Goal: Task Accomplishment & Management: Complete application form

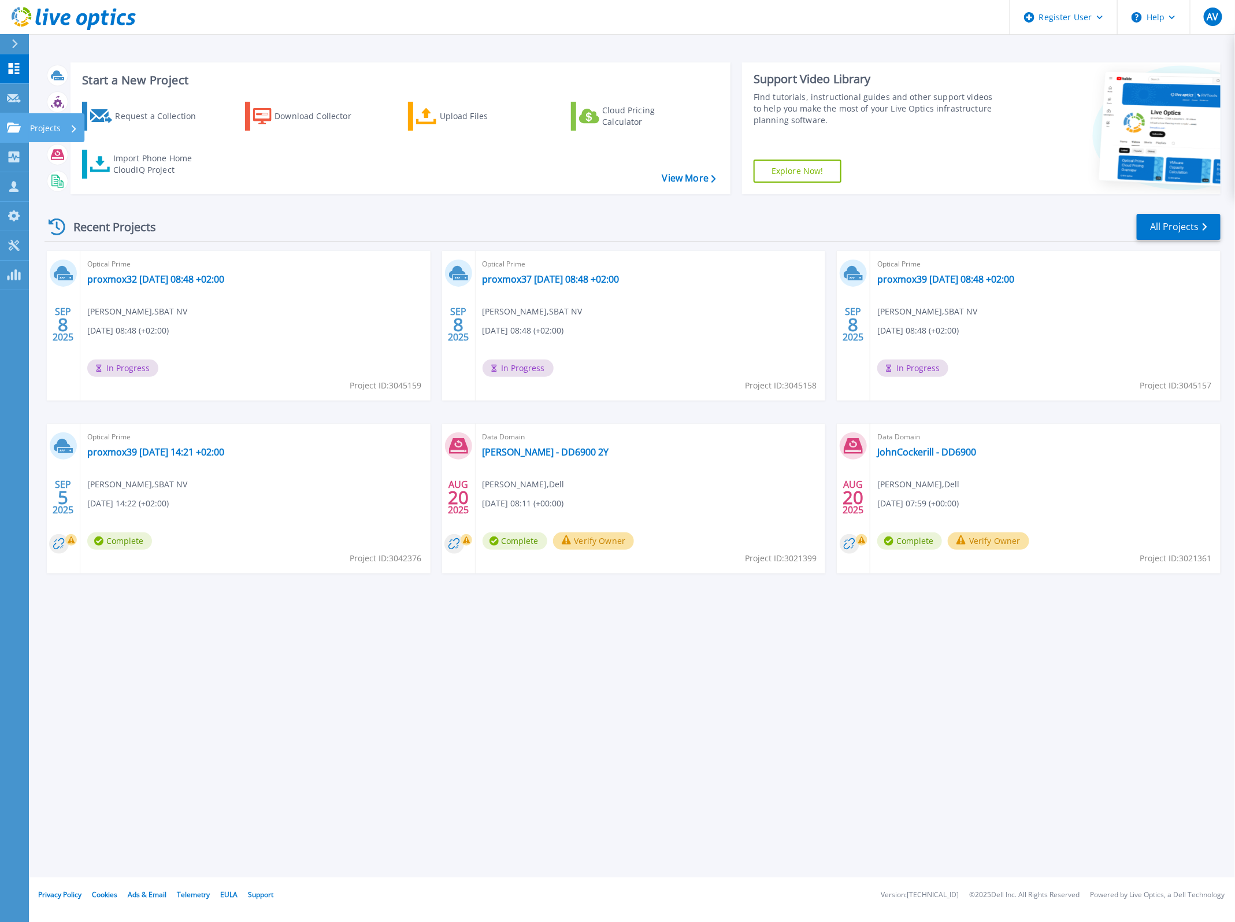
click at [13, 129] on icon at bounding box center [14, 127] width 14 height 10
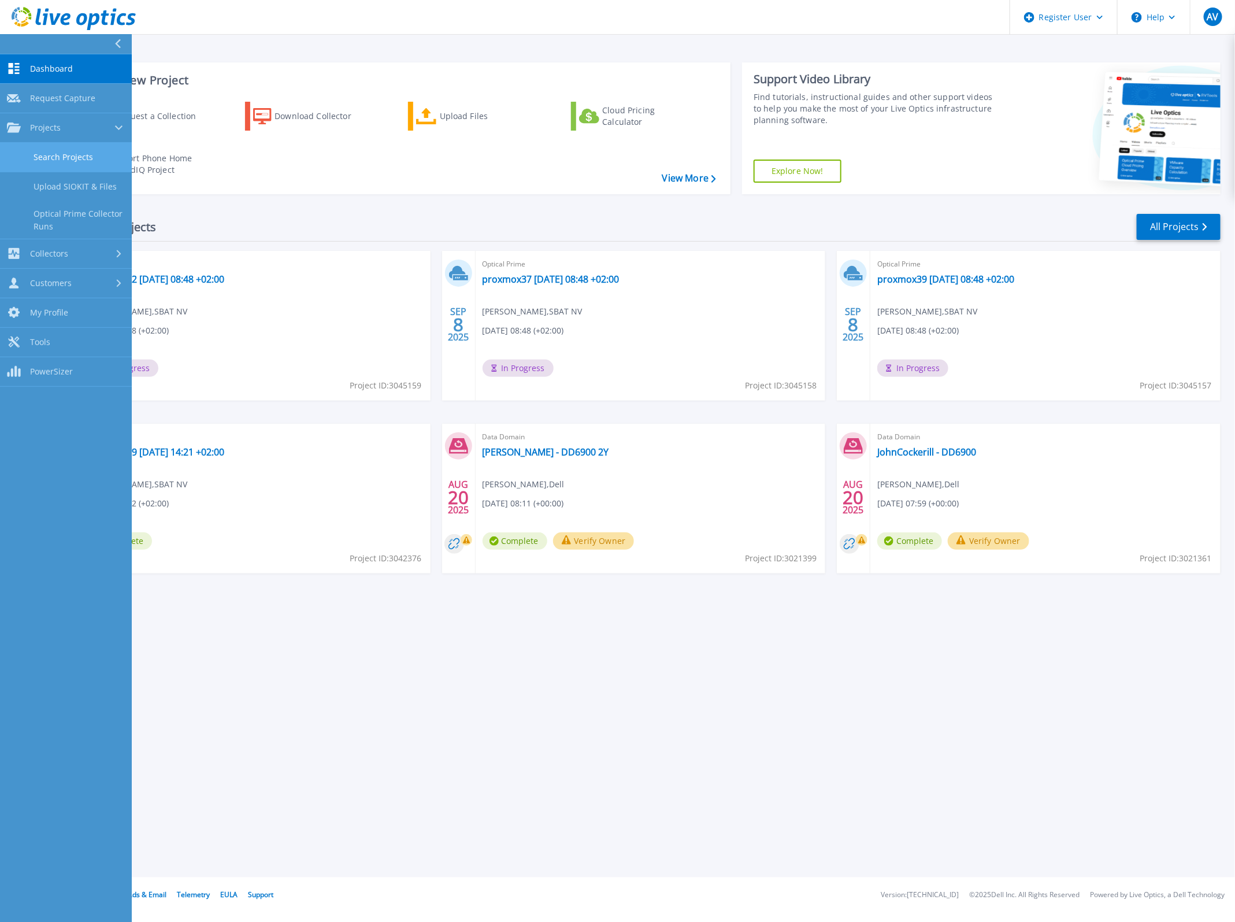
click at [73, 153] on link "Search Projects" at bounding box center [66, 157] width 132 height 29
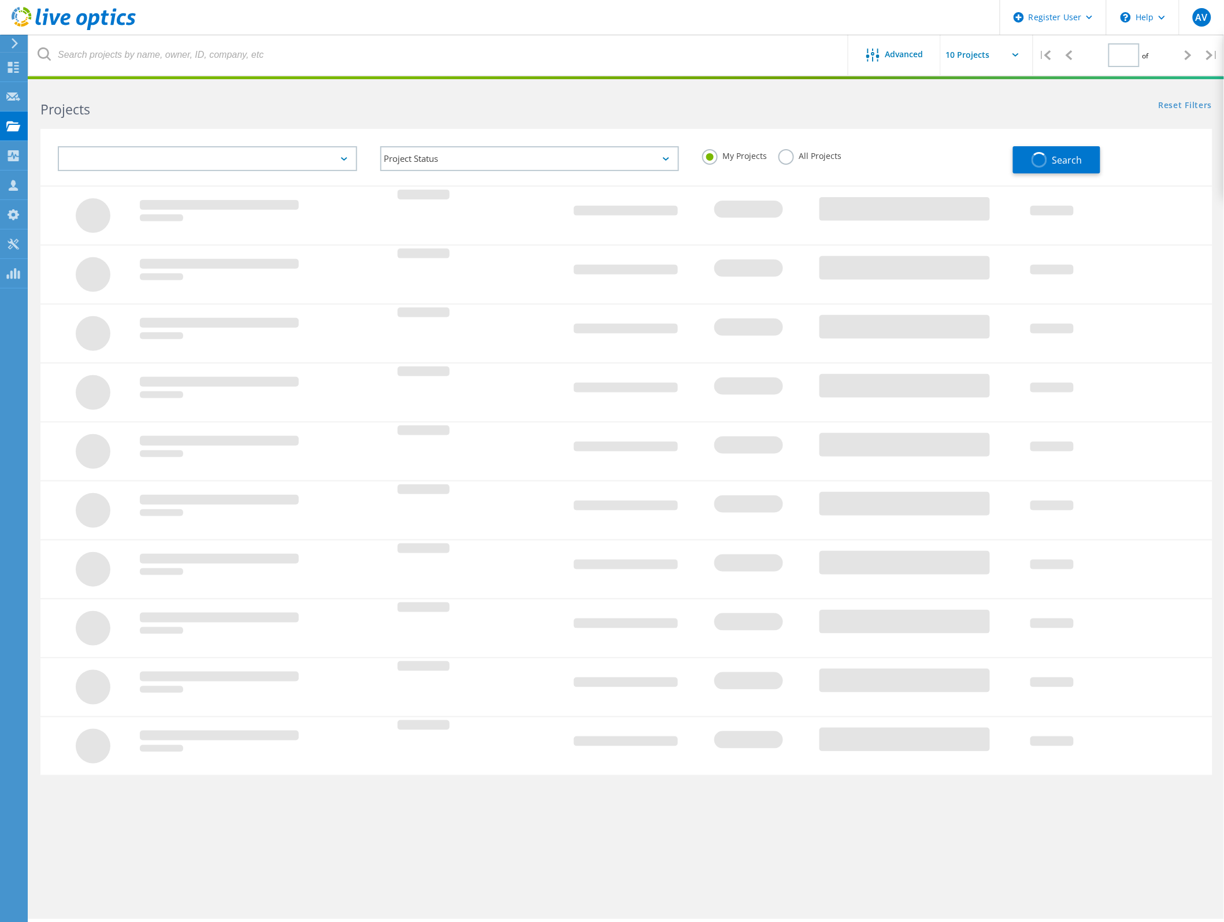
type input "1"
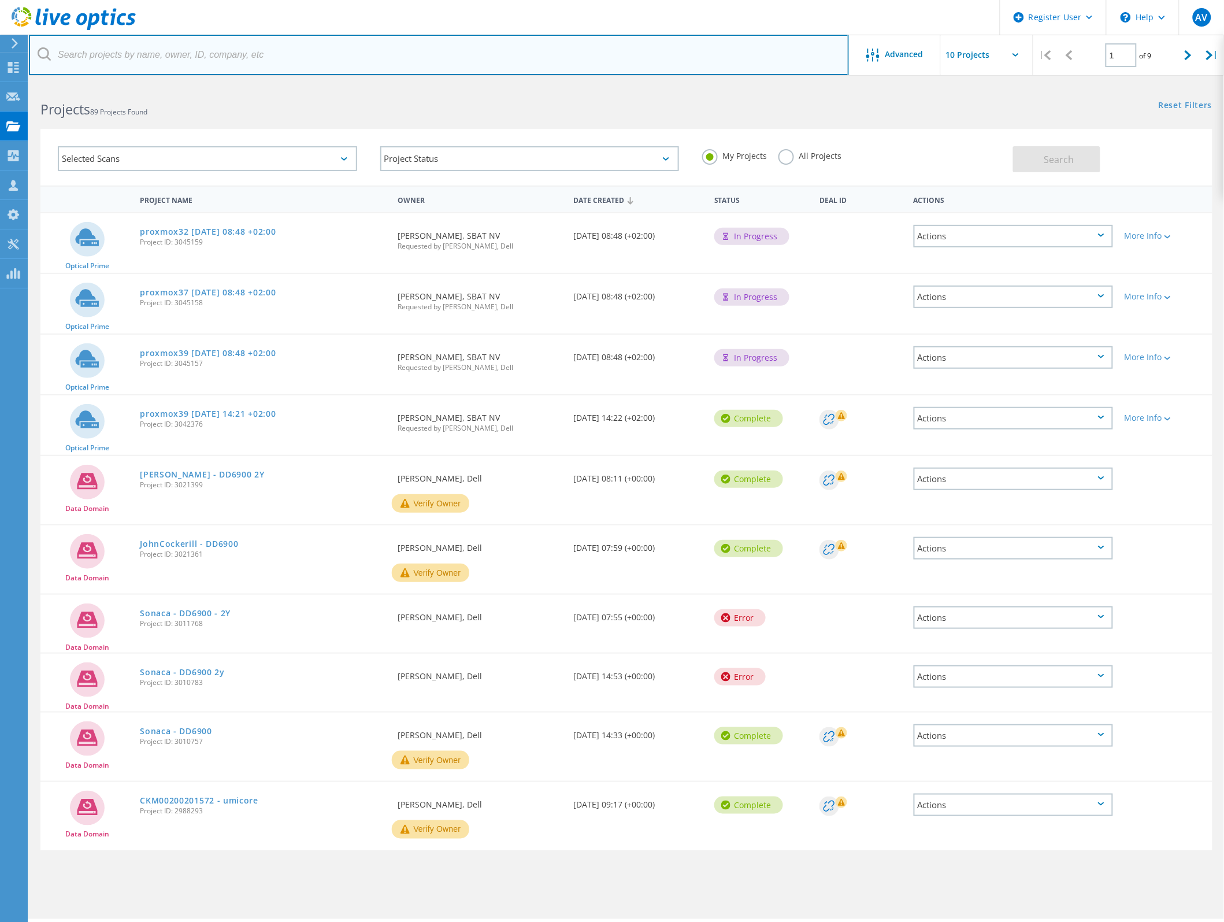
click at [250, 62] on input "text" at bounding box center [439, 55] width 820 height 40
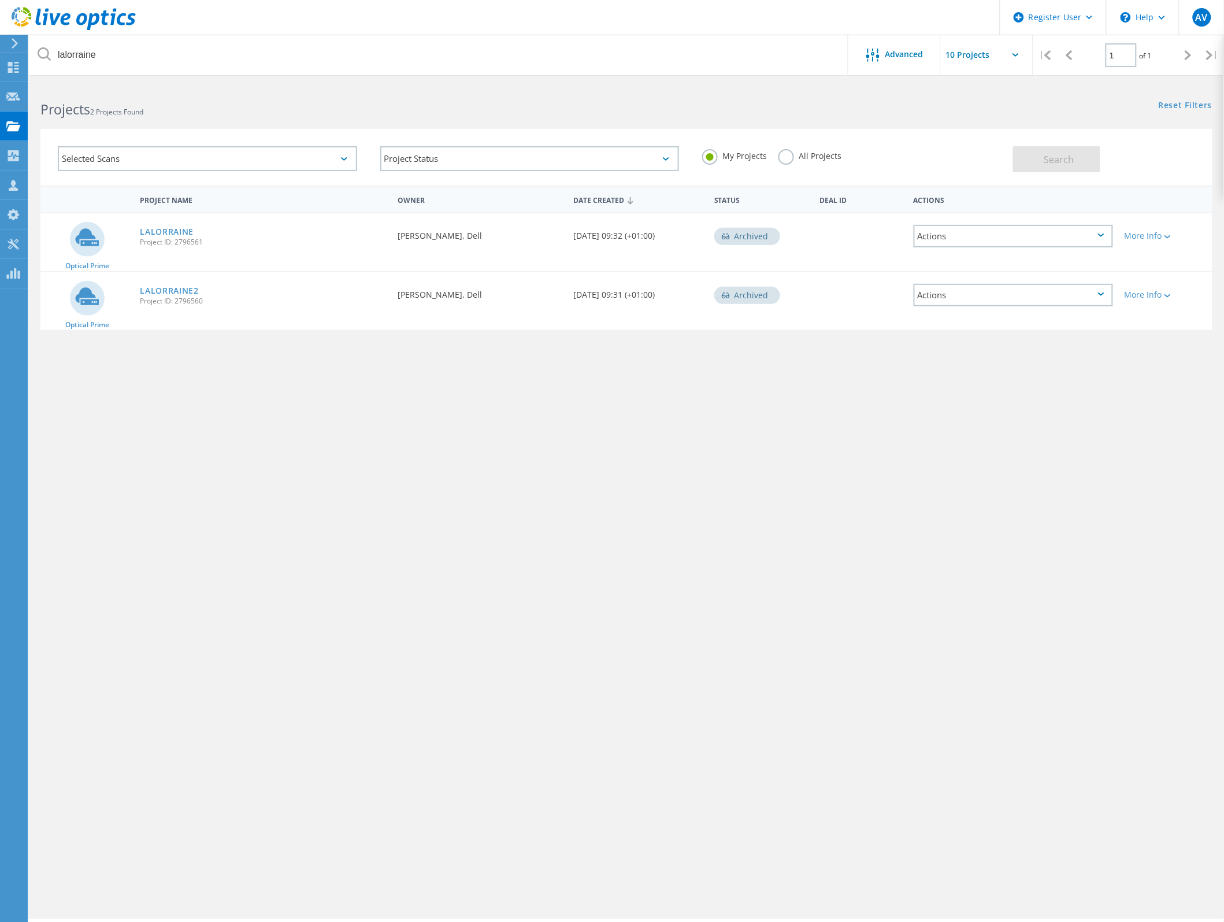
click at [784, 159] on label "All Projects" at bounding box center [809, 154] width 63 height 11
click at [0, 0] on input "All Projects" at bounding box center [0, 0] width 0 height 0
click at [1055, 169] on button "Search" at bounding box center [1056, 159] width 87 height 26
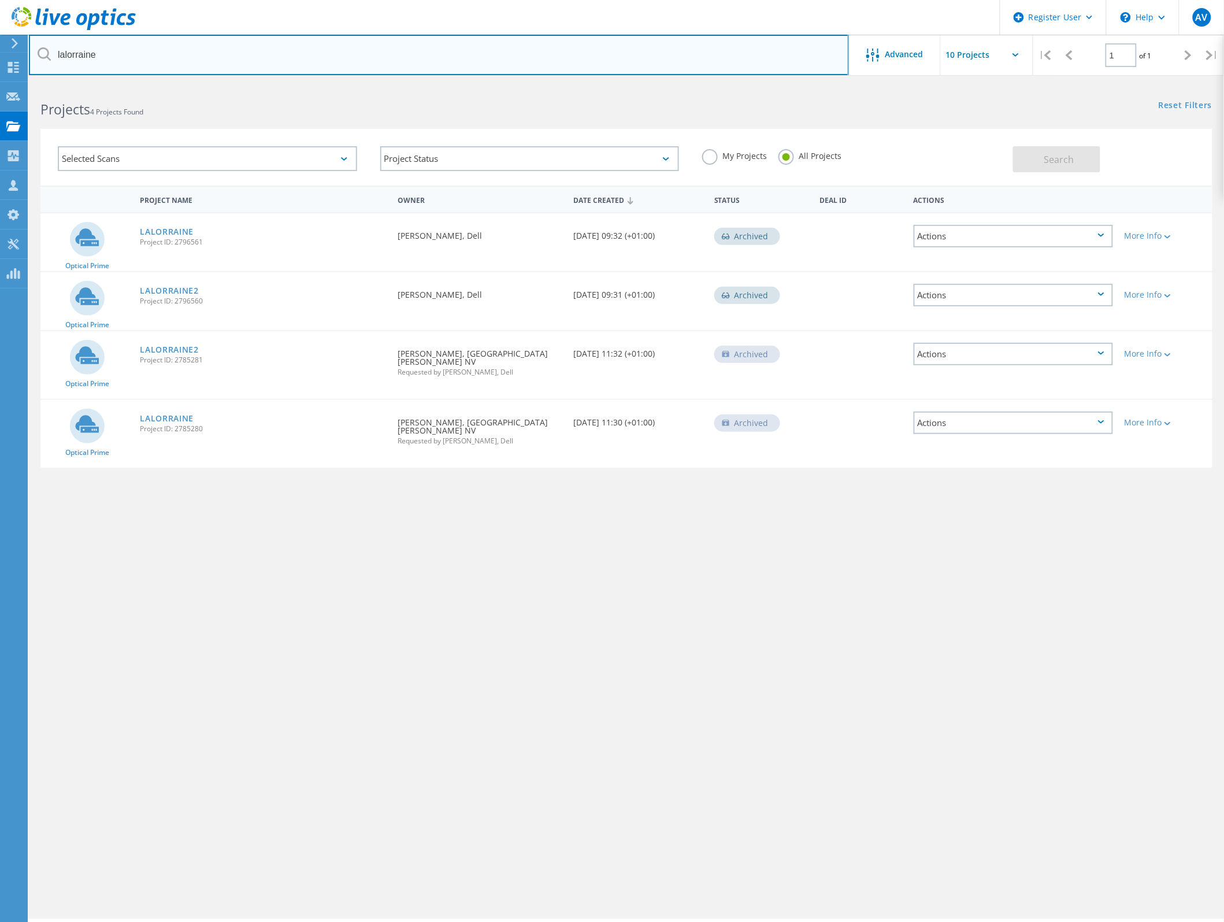
click at [65, 60] on input "lalorraine" at bounding box center [439, 55] width 820 height 40
type input "la lorraine"
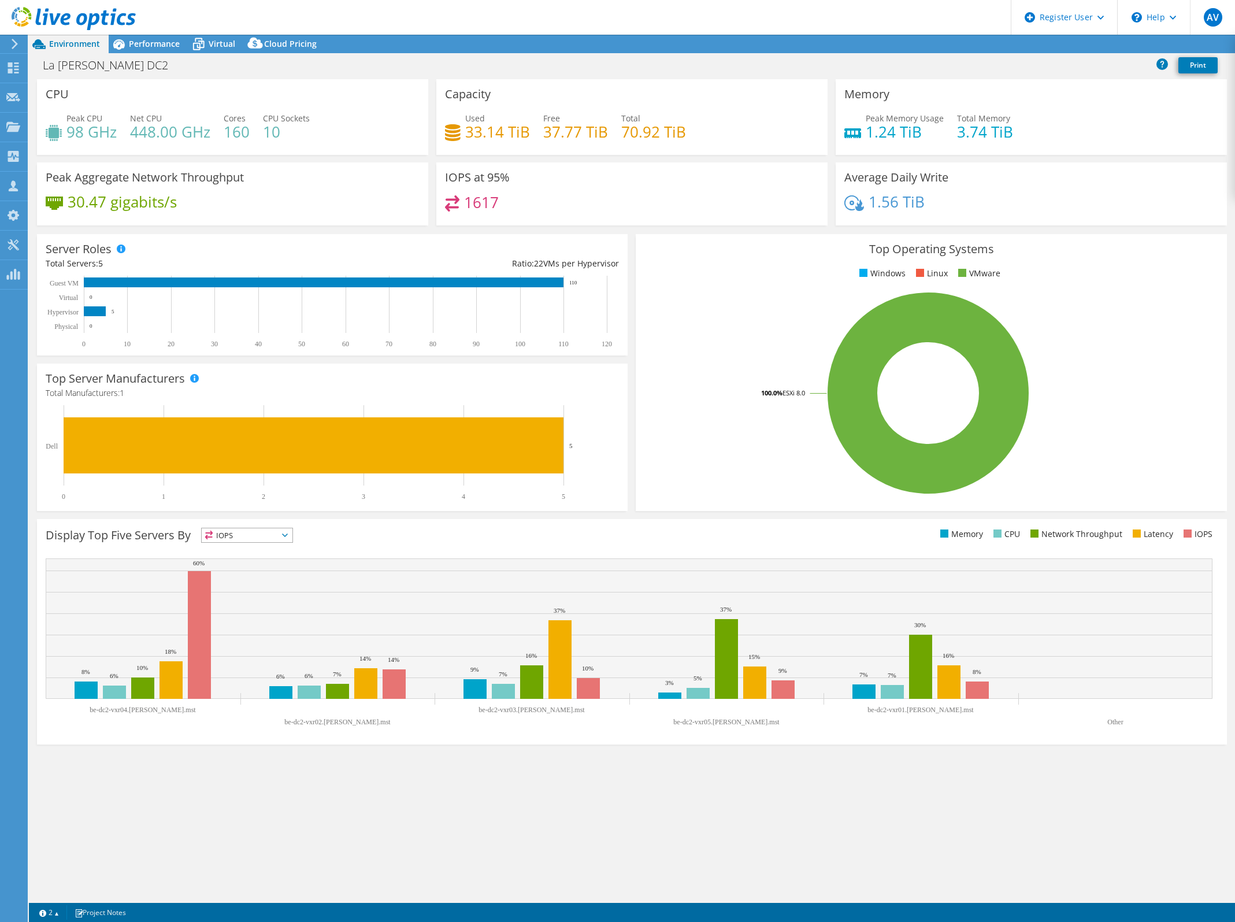
select select "USD"
click at [165, 42] on span "Performance" at bounding box center [154, 43] width 51 height 11
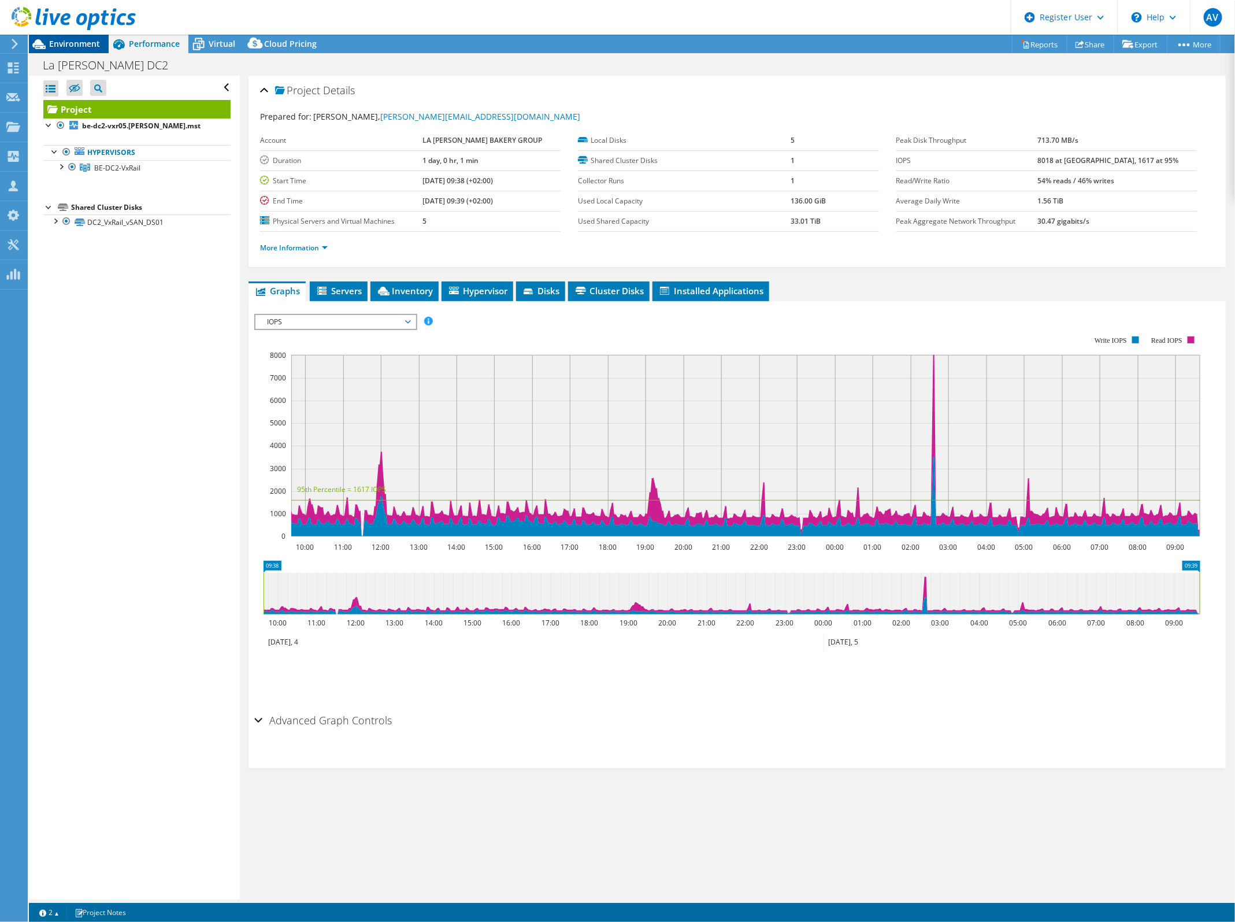
click at [70, 48] on span "Environment" at bounding box center [74, 43] width 51 height 11
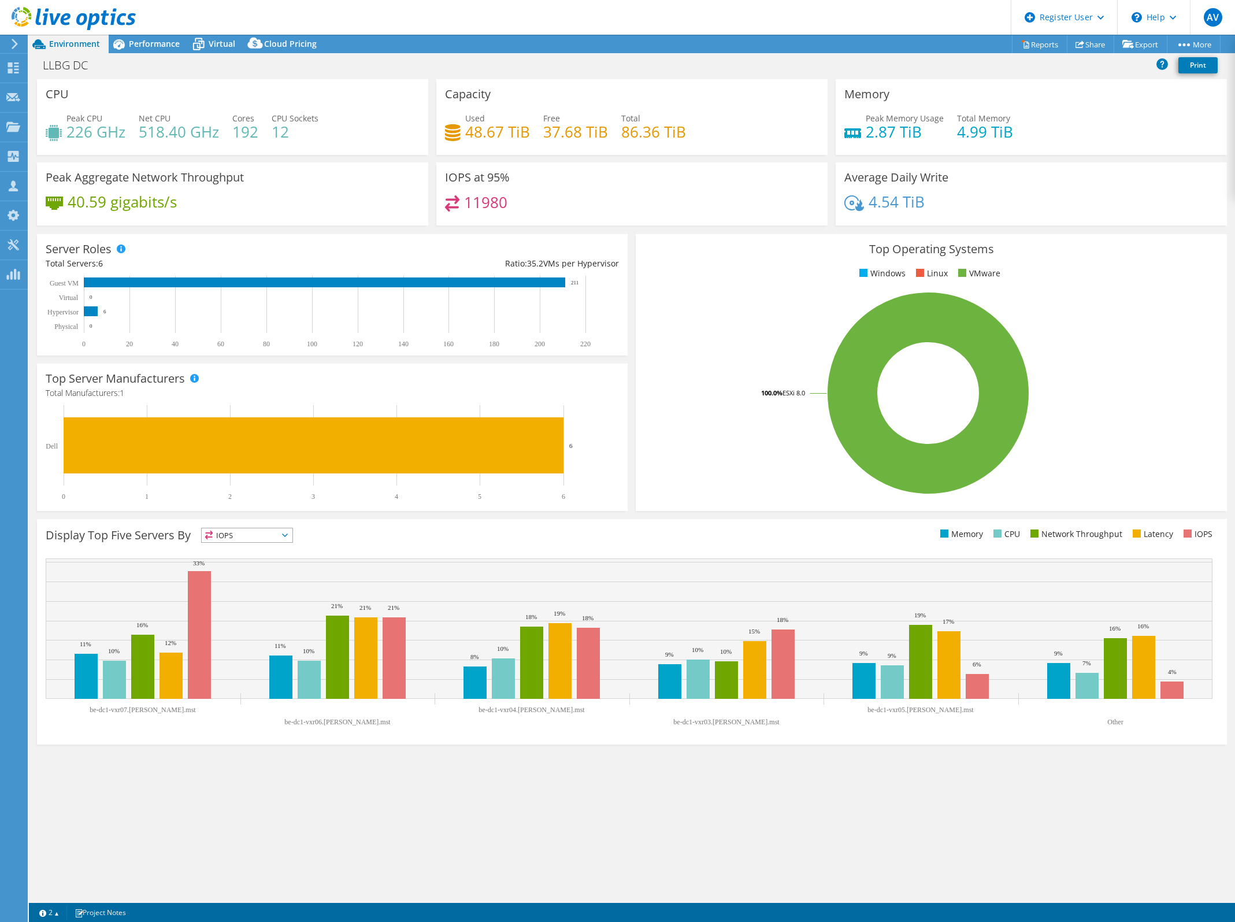
select select "USD"
click at [155, 35] on div "Performance" at bounding box center [149, 44] width 80 height 18
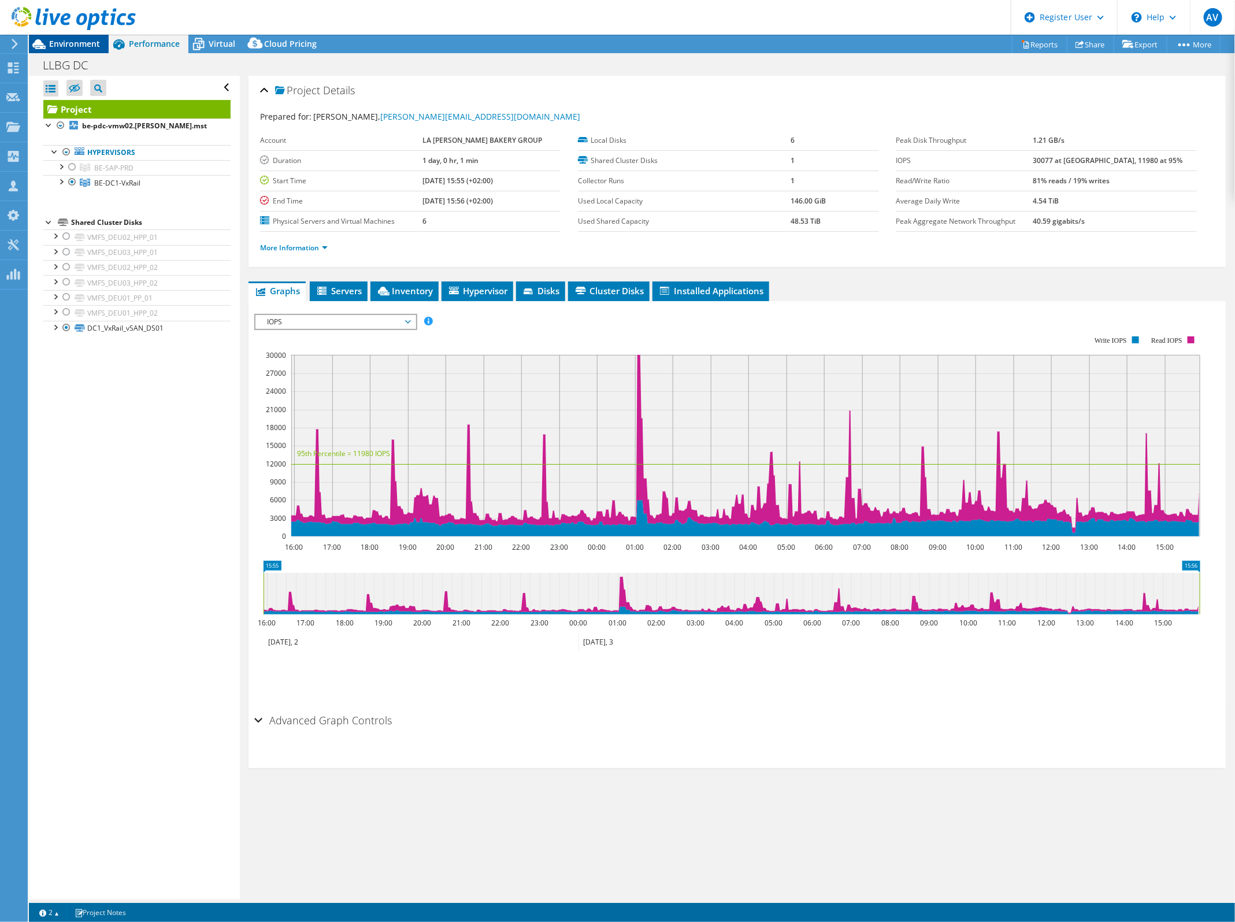
click at [92, 42] on span "Environment" at bounding box center [74, 43] width 51 height 11
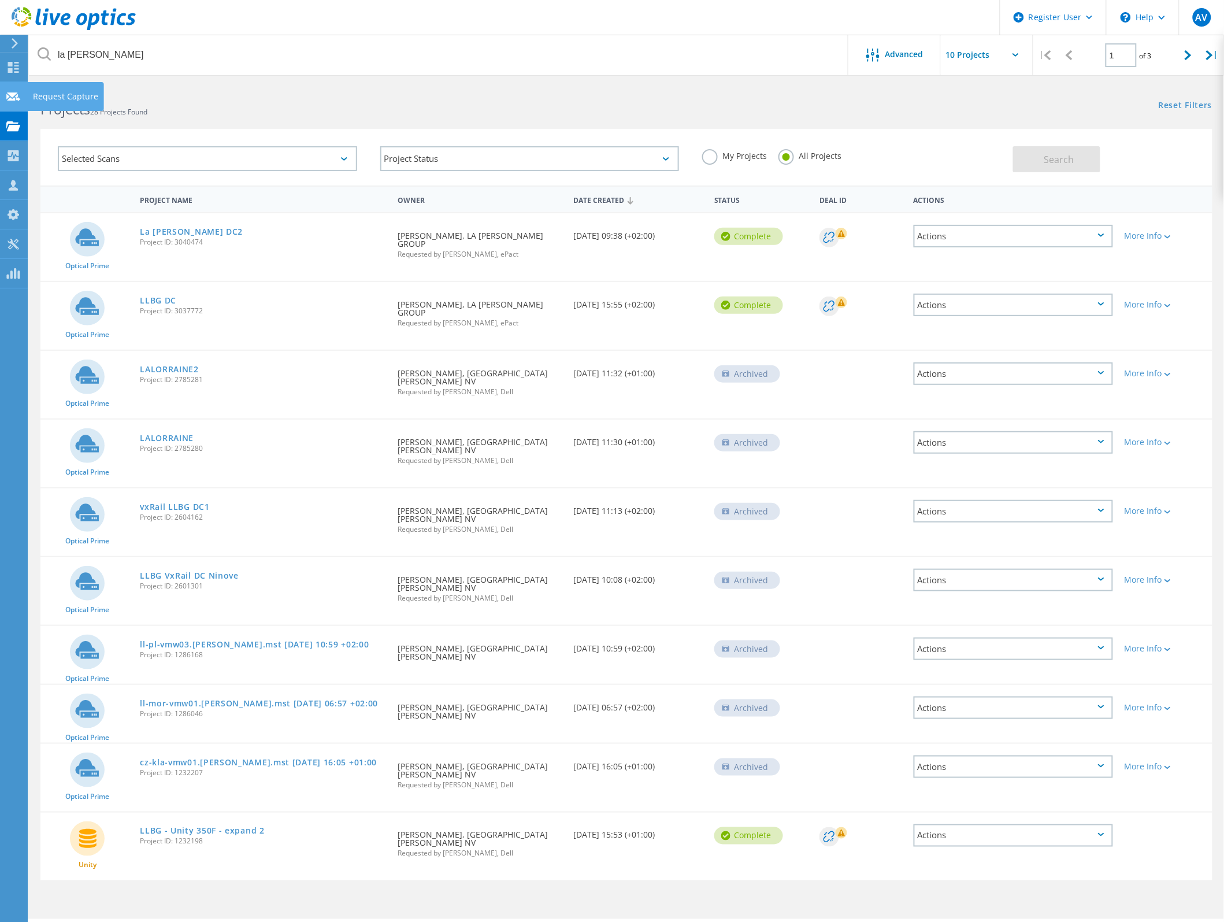
click at [9, 101] on icon at bounding box center [13, 96] width 14 height 11
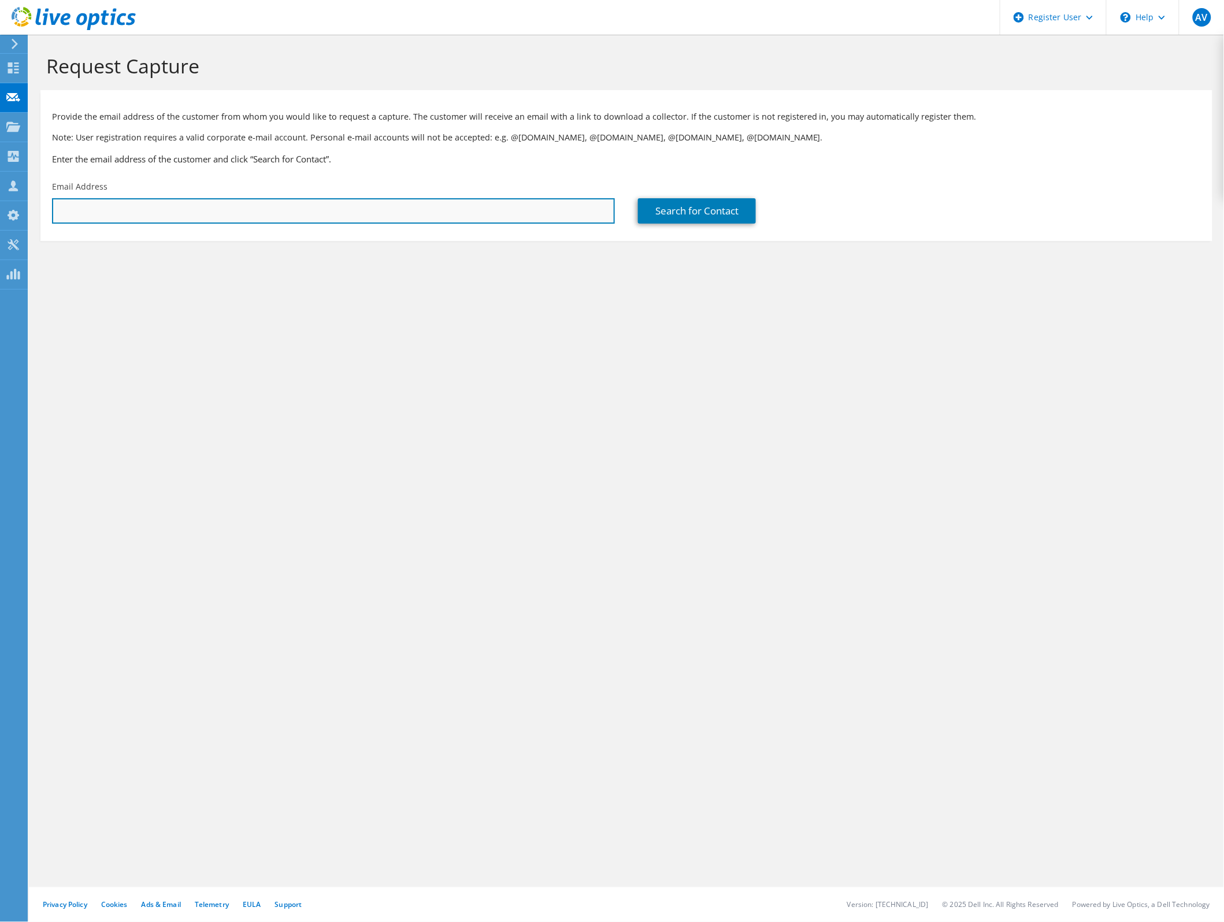
click at [524, 199] on input "text" at bounding box center [333, 210] width 563 height 25
paste input "simon.leist@johncockerill.com"
type input "simon.leist@johncockerill.com"
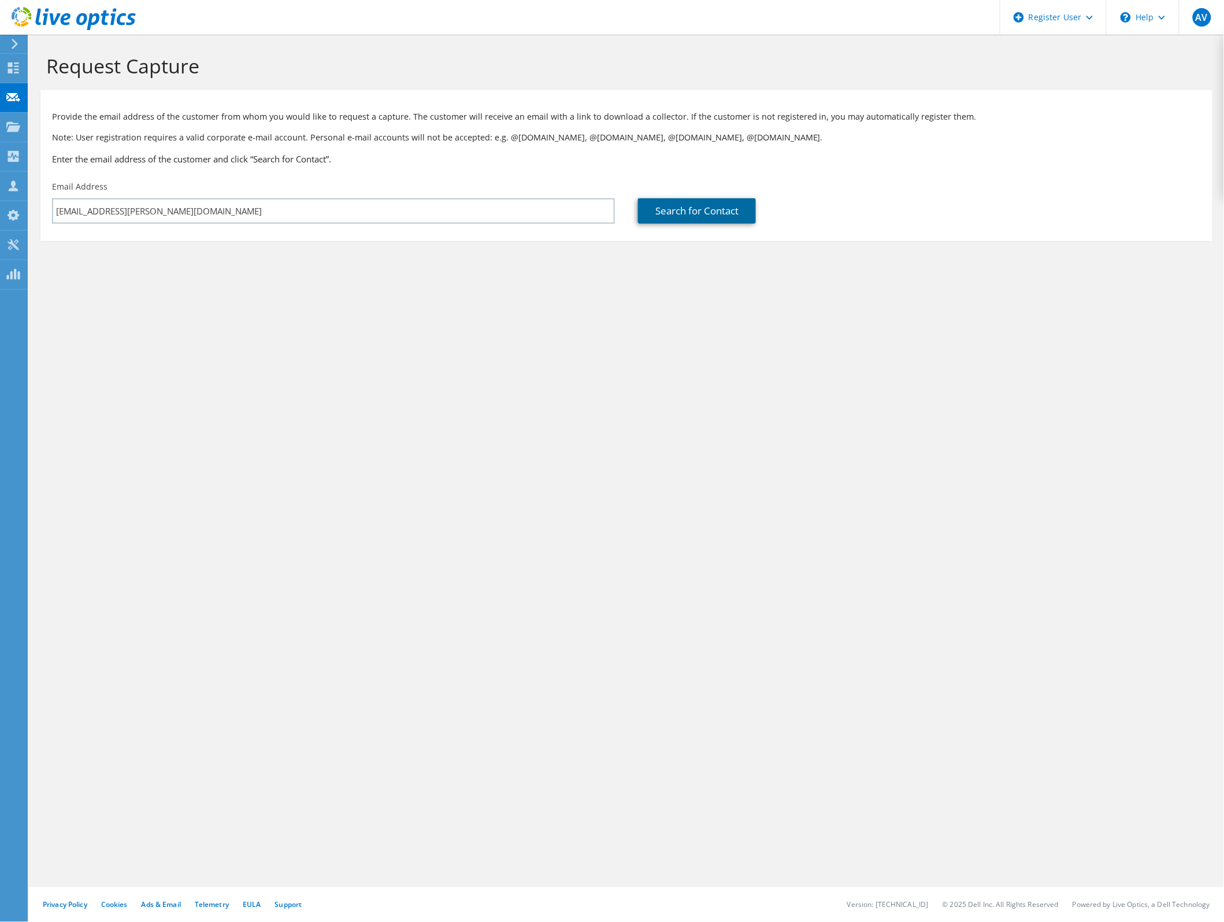
click at [691, 212] on link "Search for Contact" at bounding box center [697, 210] width 118 height 25
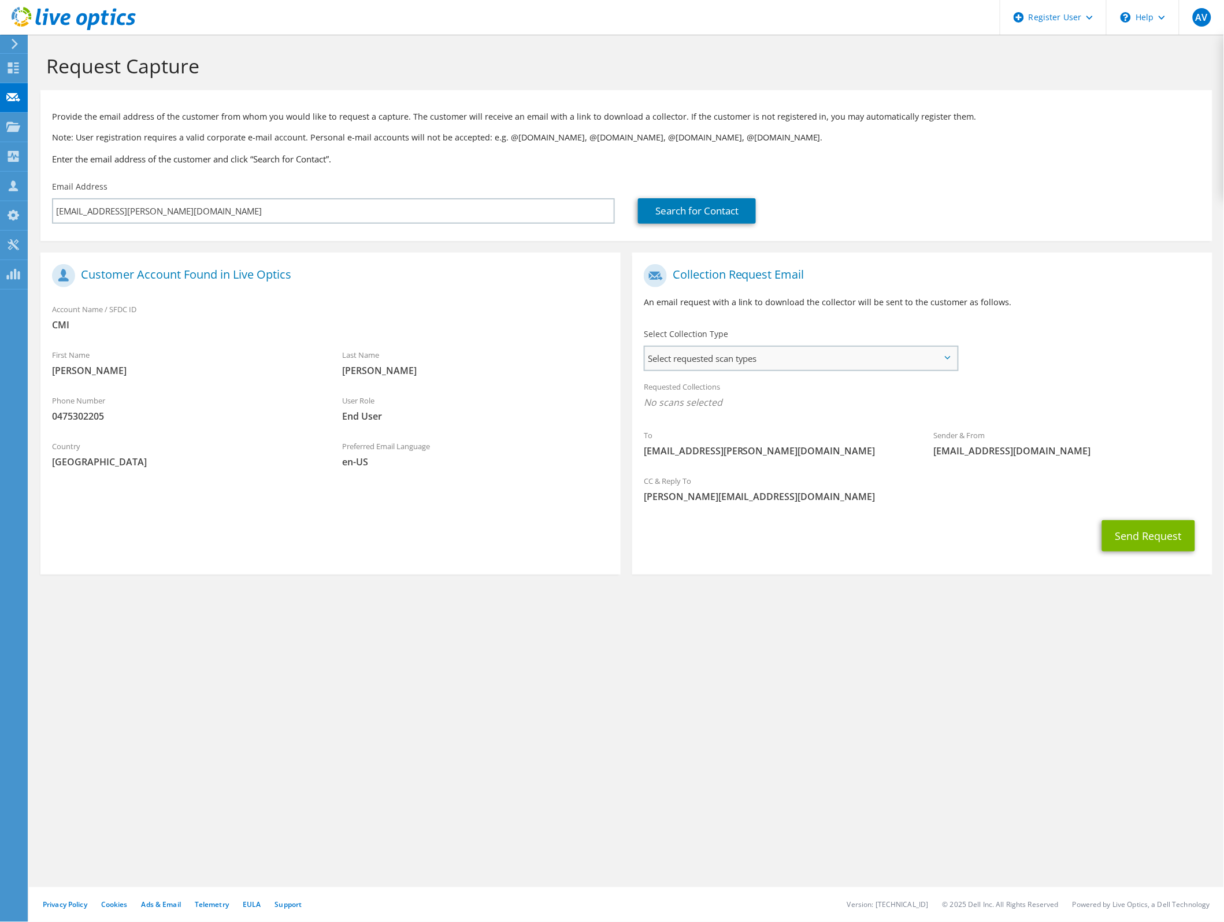
click at [799, 366] on span "Select requested scan types" at bounding box center [801, 358] width 312 height 23
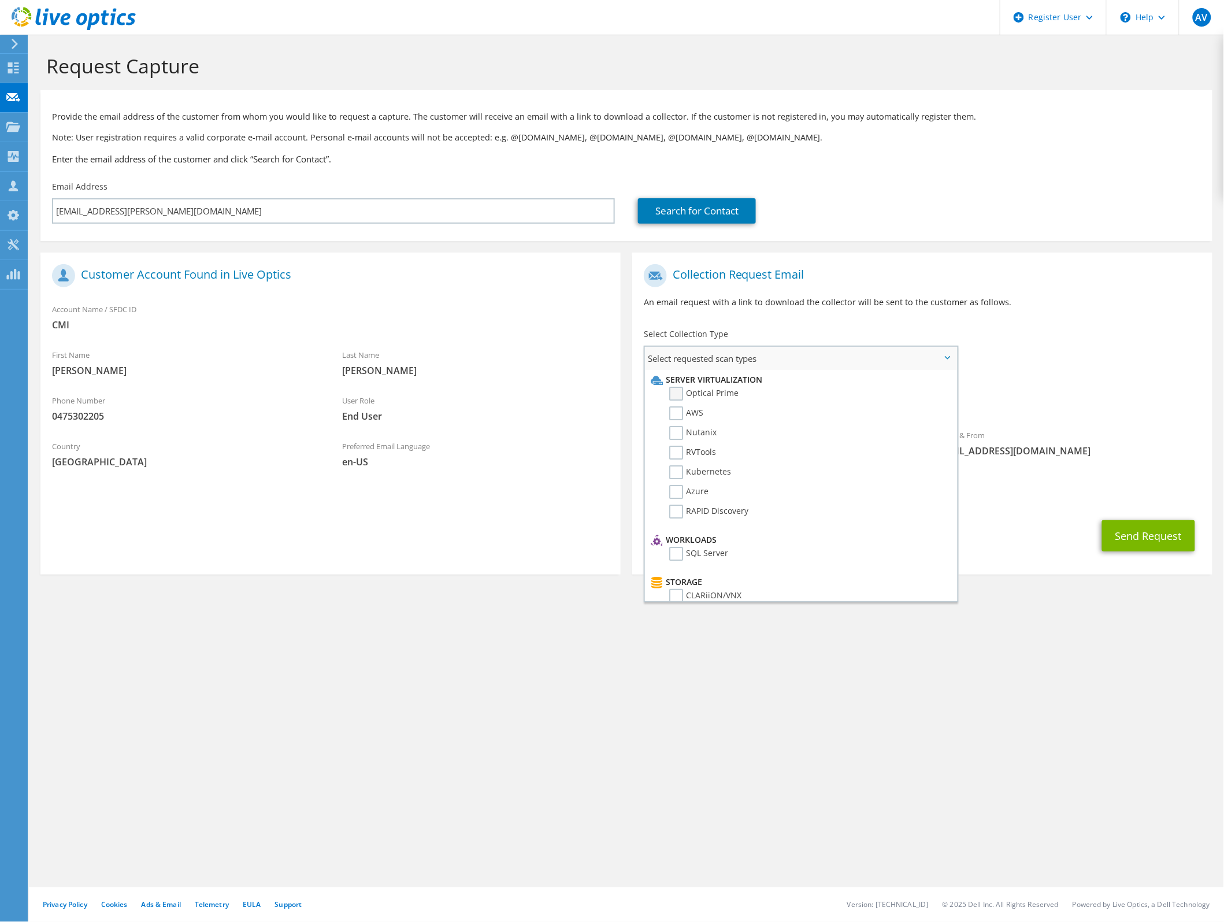
click at [677, 391] on label "Optical Prime" at bounding box center [703, 394] width 69 height 14
click at [0, 0] on input "Optical Prime" at bounding box center [0, 0] width 0 height 0
click at [1050, 347] on div "To simon.leist@johncockerill.com Sender & From liveoptics@liveoptics.com" at bounding box center [922, 365] width 580 height 214
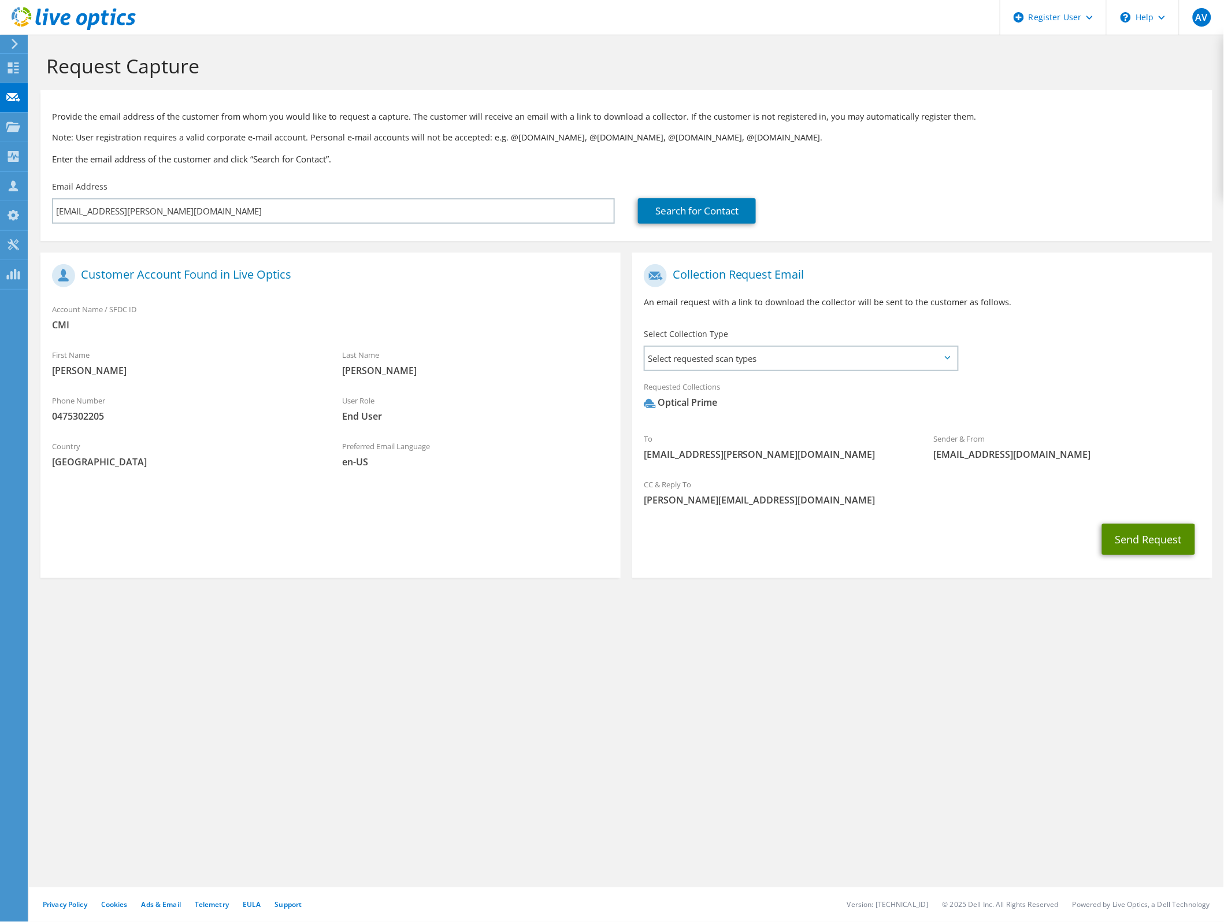
click at [1145, 529] on button "Send Request" at bounding box center [1148, 539] width 93 height 31
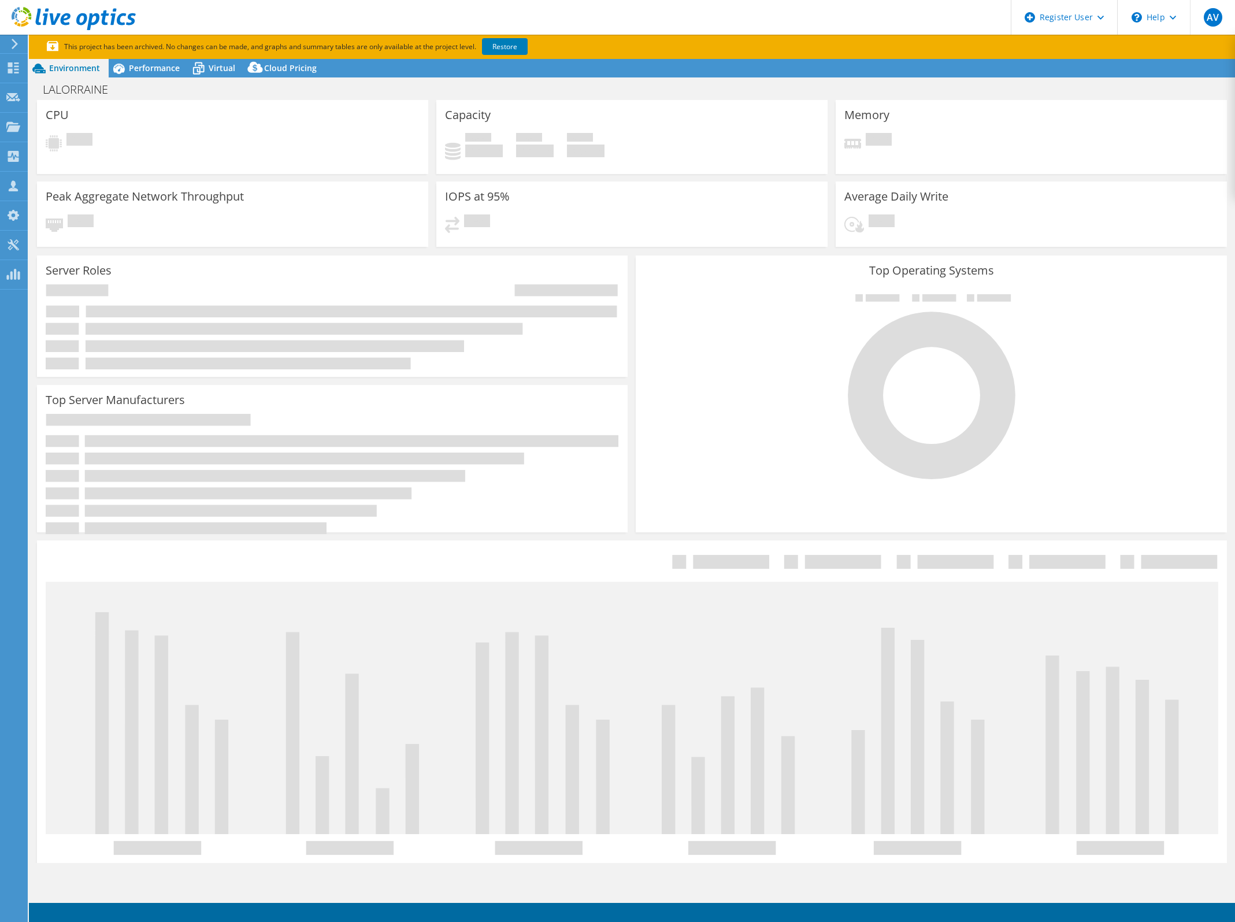
select select "EUFrankfurt"
select select "EUR"
select select "EUFrankfurt"
select select "EUR"
